Goal: Task Accomplishment & Management: Manage account settings

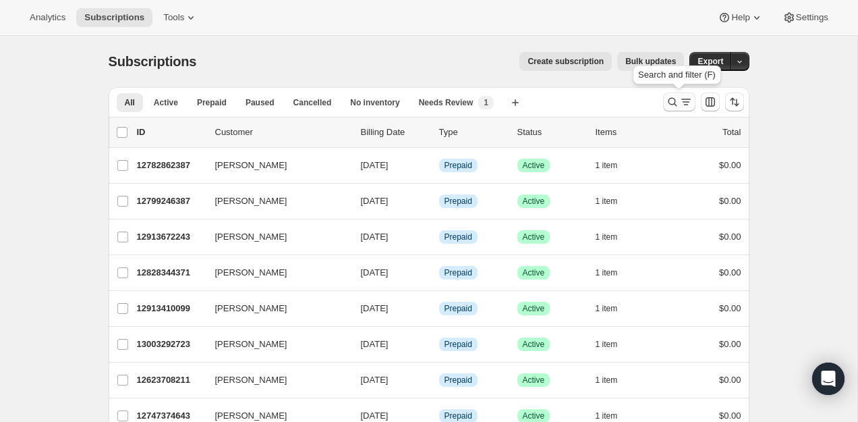
click at [680, 94] on button "Search and filter results" at bounding box center [679, 101] width 32 height 19
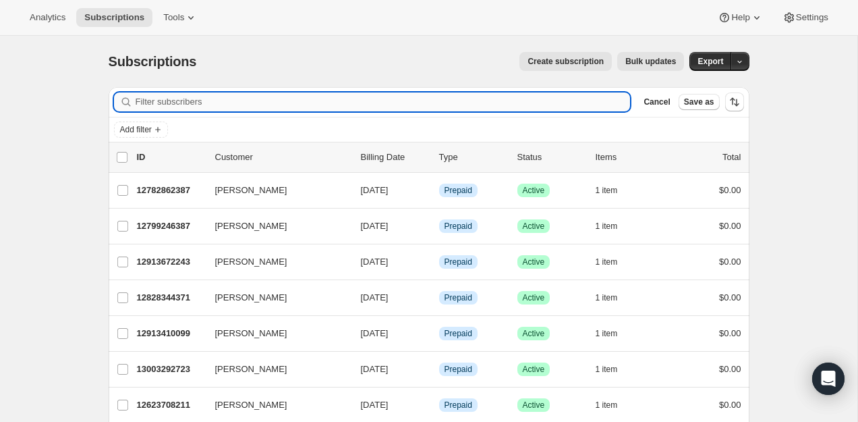
click at [485, 100] on input "Filter subscribers" at bounding box center [383, 101] width 495 height 19
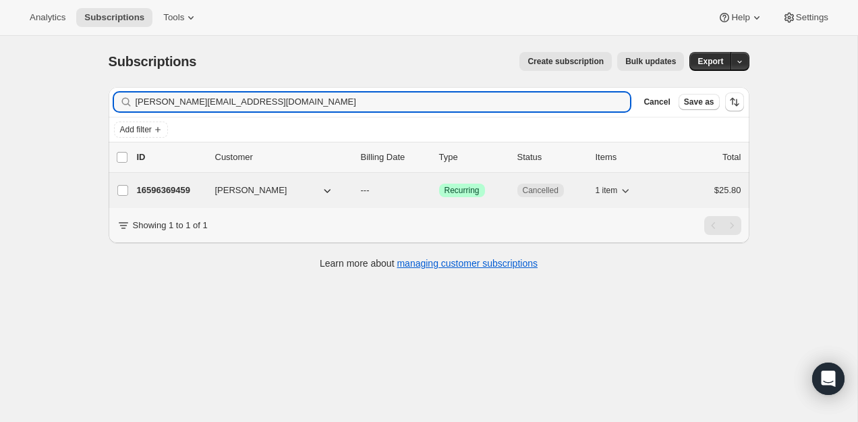
type input "[PERSON_NAME][EMAIL_ADDRESS][DOMAIN_NAME]"
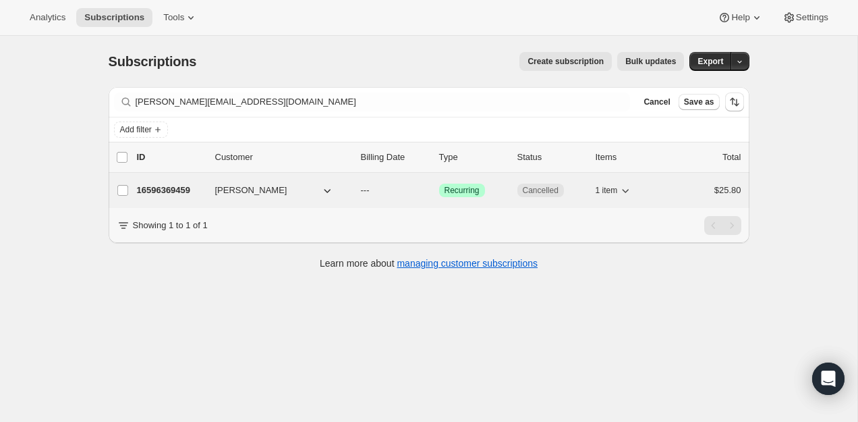
click at [157, 184] on p "16596369459" at bounding box center [170, 190] width 67 height 13
